Goal: Information Seeking & Learning: Learn about a topic

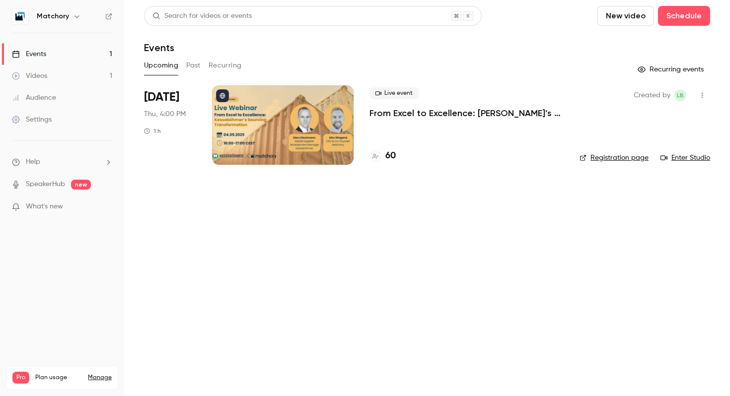
click at [55, 55] on link "Events 1" at bounding box center [62, 54] width 124 height 22
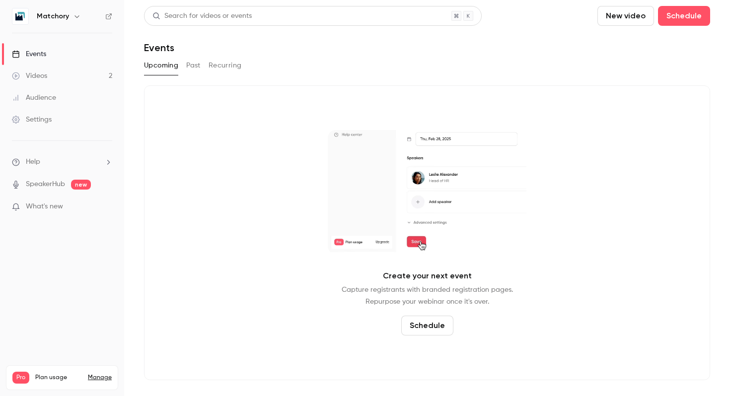
click at [70, 91] on link "Audience" at bounding box center [62, 98] width 124 height 22
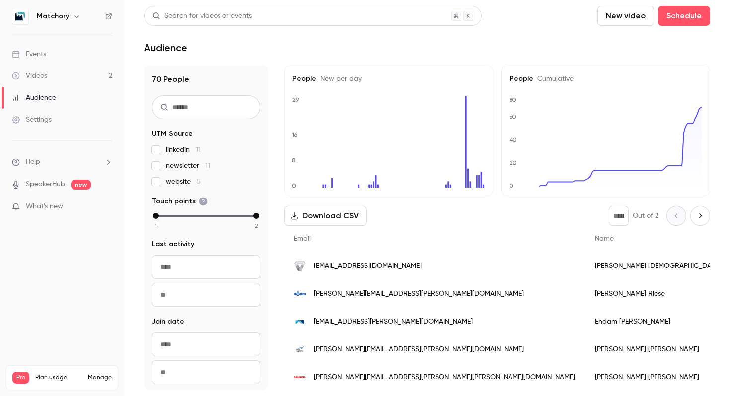
click at [214, 222] on div "1 2" at bounding box center [206, 221] width 108 height 17
click at [67, 74] on link "Videos 2" at bounding box center [62, 76] width 124 height 22
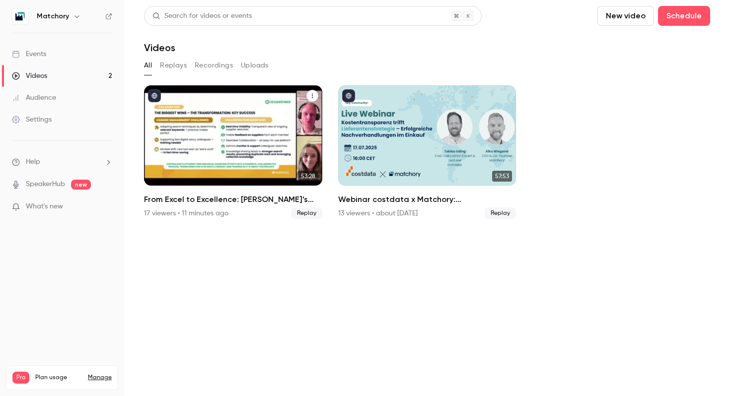
click at [245, 195] on h2 "From Excel to Excellence: [PERSON_NAME]’s Sourcing Transformation" at bounding box center [233, 200] width 178 height 12
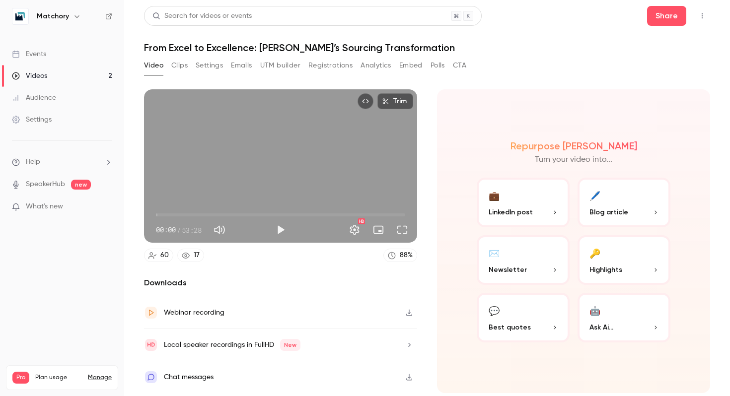
click at [378, 63] on button "Analytics" at bounding box center [375, 66] width 31 height 16
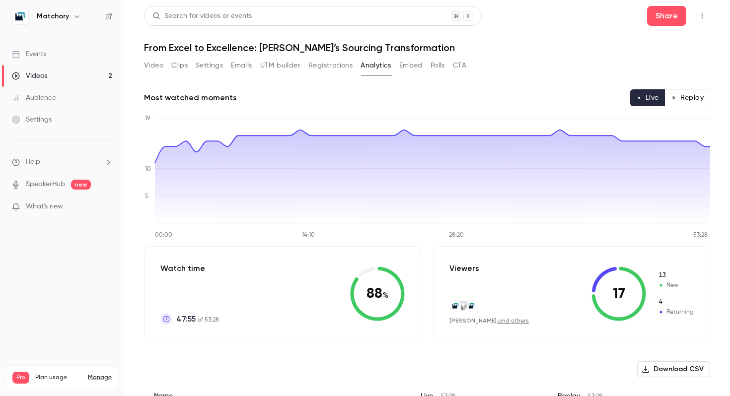
click at [61, 57] on link "Events" at bounding box center [62, 54] width 124 height 22
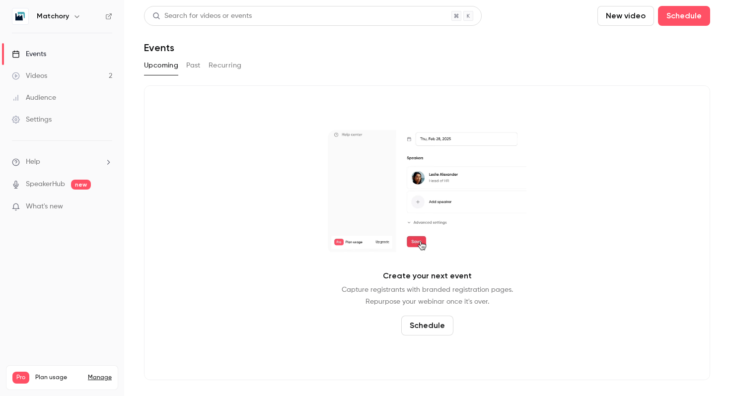
click at [73, 77] on link "Videos 2" at bounding box center [62, 76] width 124 height 22
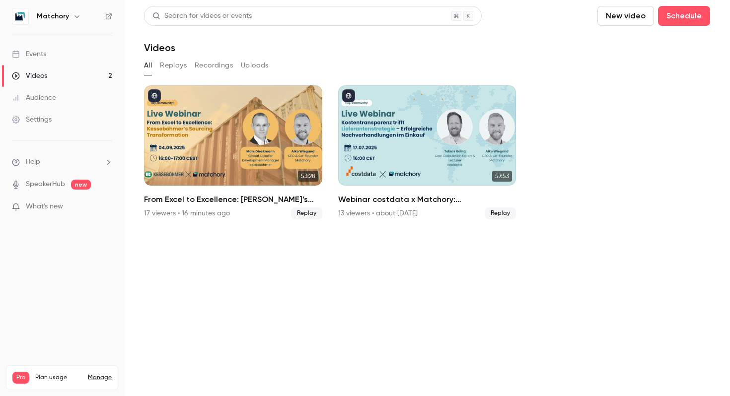
click at [67, 93] on link "Audience" at bounding box center [62, 98] width 124 height 22
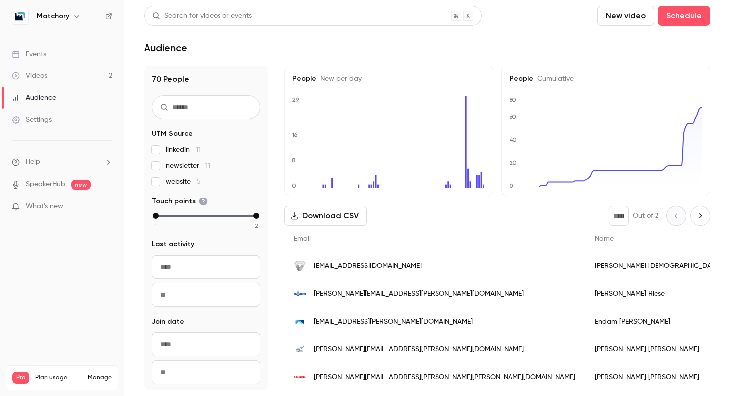
click at [67, 70] on link "Videos 2" at bounding box center [62, 76] width 124 height 22
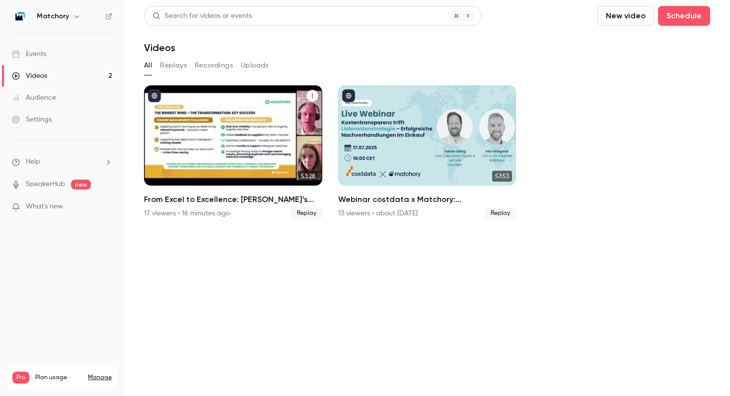
click at [247, 140] on div "From Excel to Excellence: Kesseböhmer’s Sourcing Transformation" at bounding box center [233, 135] width 178 height 100
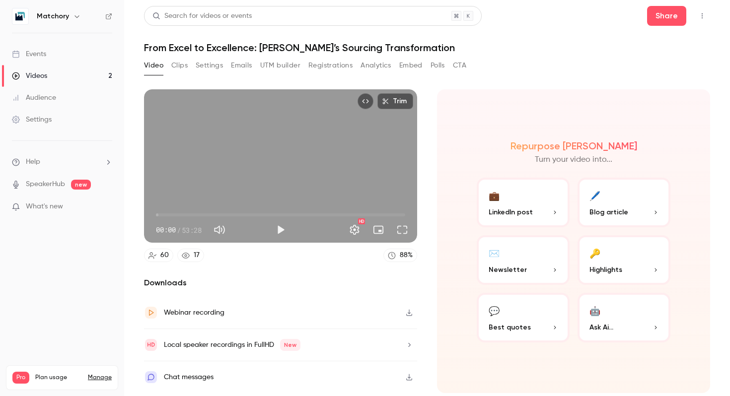
click at [337, 72] on button "Registrations" at bounding box center [330, 66] width 44 height 16
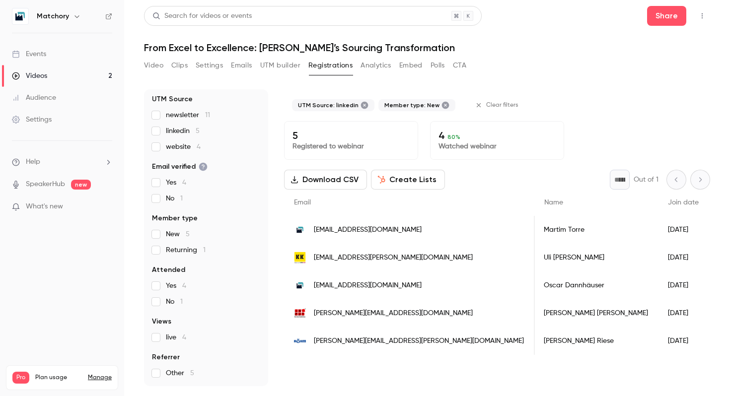
click at [156, 245] on label "Returning 1" at bounding box center [206, 250] width 108 height 10
click at [155, 136] on label "linkedin 6" at bounding box center [206, 131] width 108 height 10
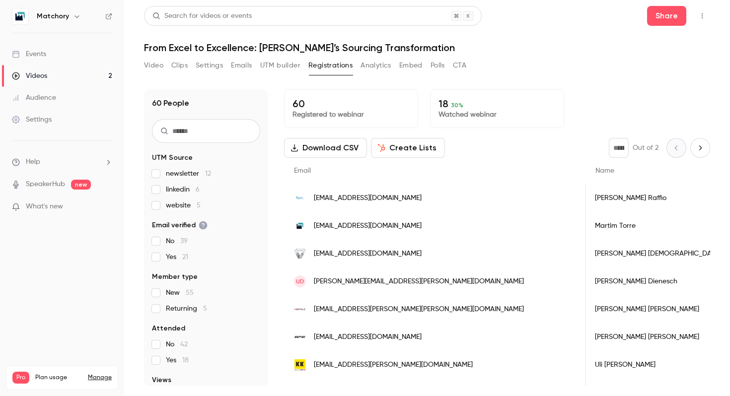
click at [575, 107] on div "60 Registered to webinar 18 30 % Watched webinar" at bounding box center [497, 108] width 426 height 39
click at [567, 64] on div "Video Clips Settings Emails UTM builder Registrations Analytics Embed Polls CTA" at bounding box center [427, 68] width 566 height 20
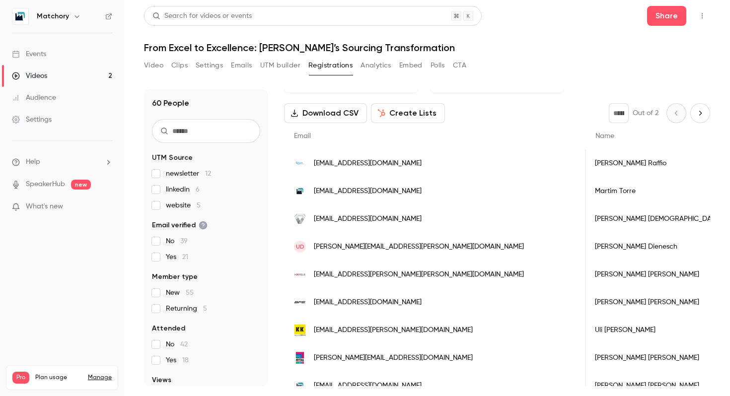
scroll to position [36, 0]
